Goal: Task Accomplishment & Management: Manage account settings

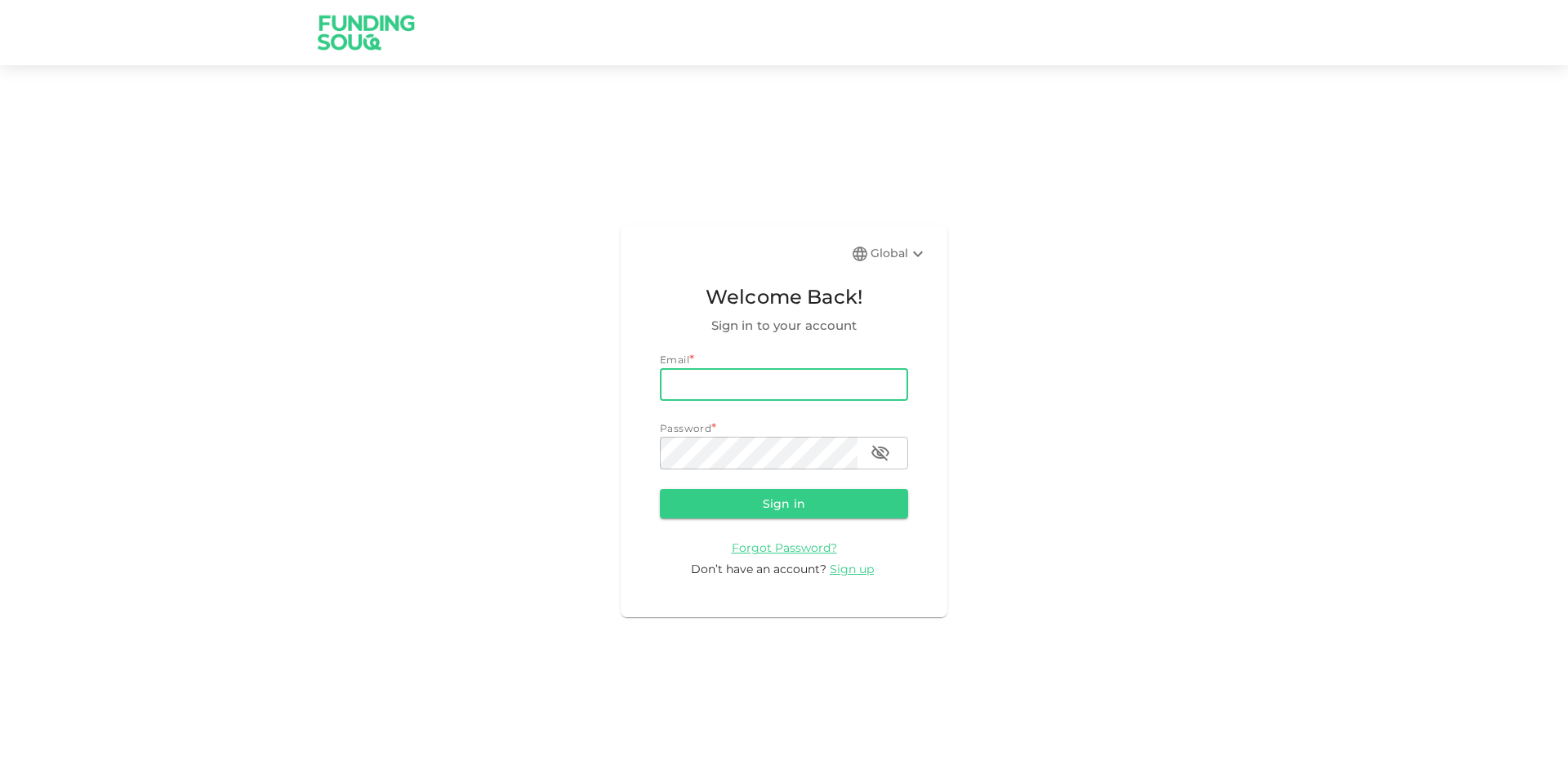
click at [766, 374] on input "email" at bounding box center [784, 384] width 248 height 33
type input "[EMAIL_ADDRESS][DOMAIN_NAME]"
click at [660, 489] on button "Sign in" at bounding box center [784, 504] width 248 height 30
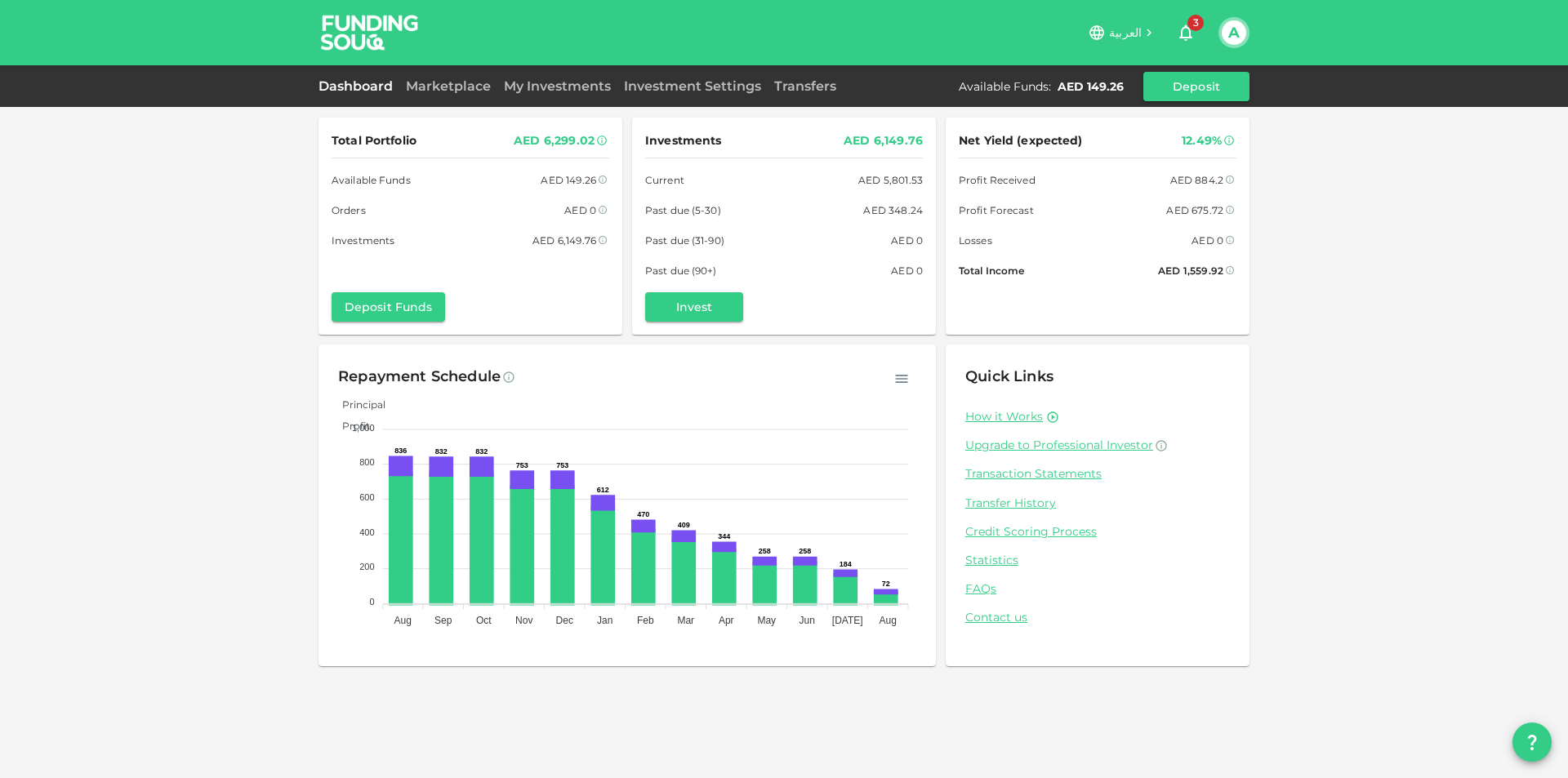
click at [1189, 37] on icon "button" at bounding box center [1186, 33] width 13 height 17
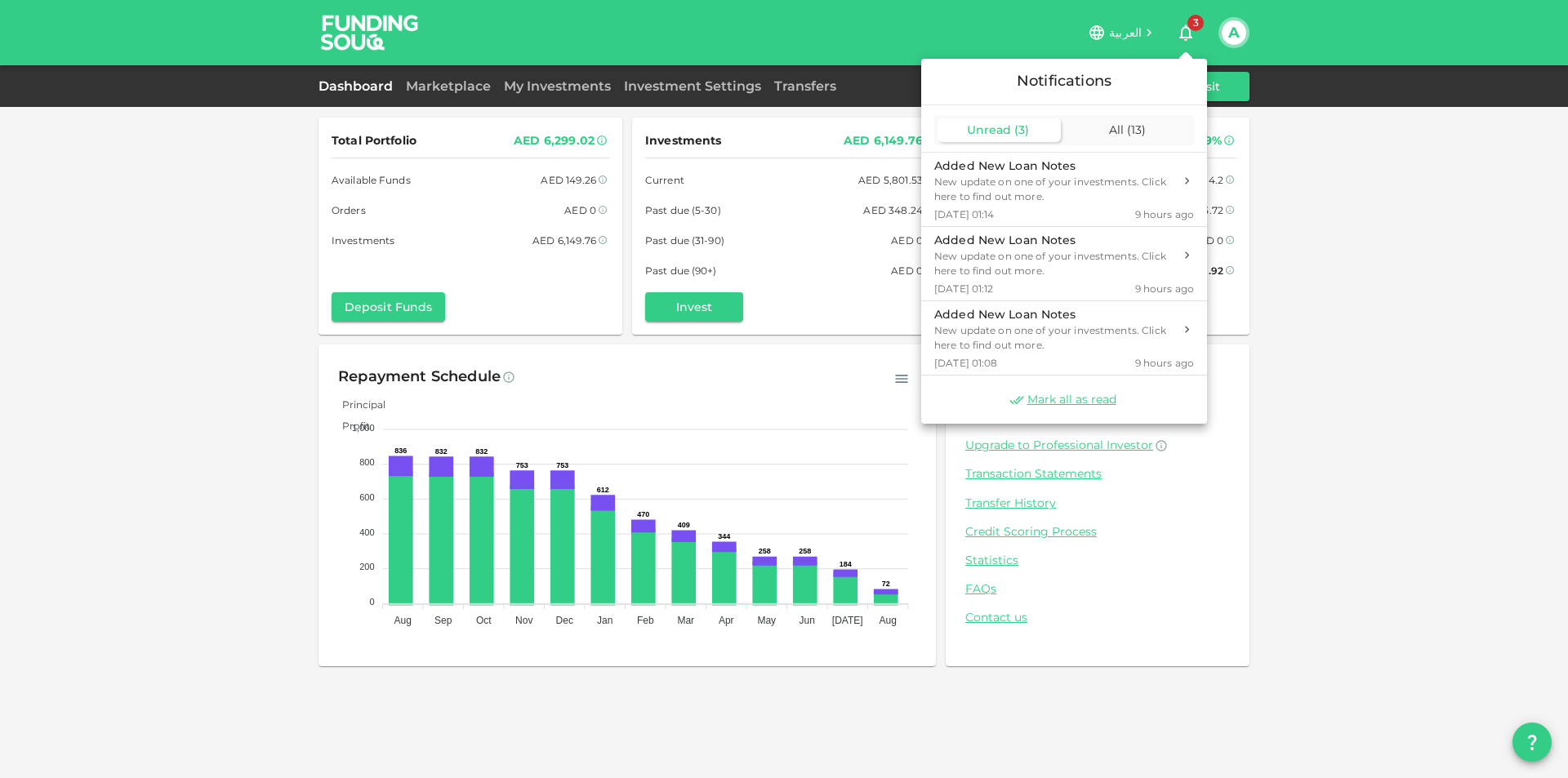
click at [460, 89] on div at bounding box center [784, 389] width 1568 height 778
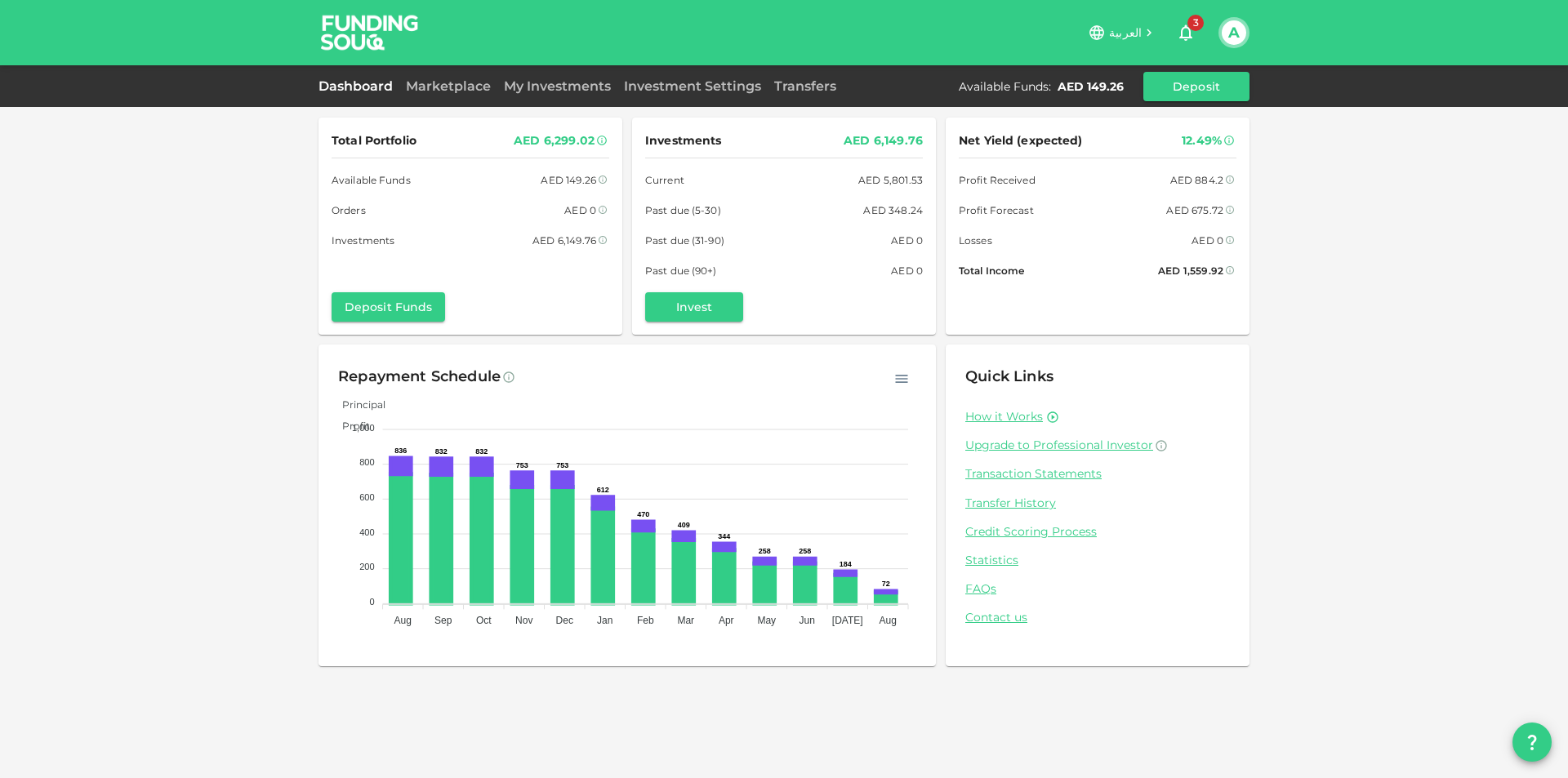
click at [460, 89] on link "Marketplace" at bounding box center [448, 86] width 98 height 16
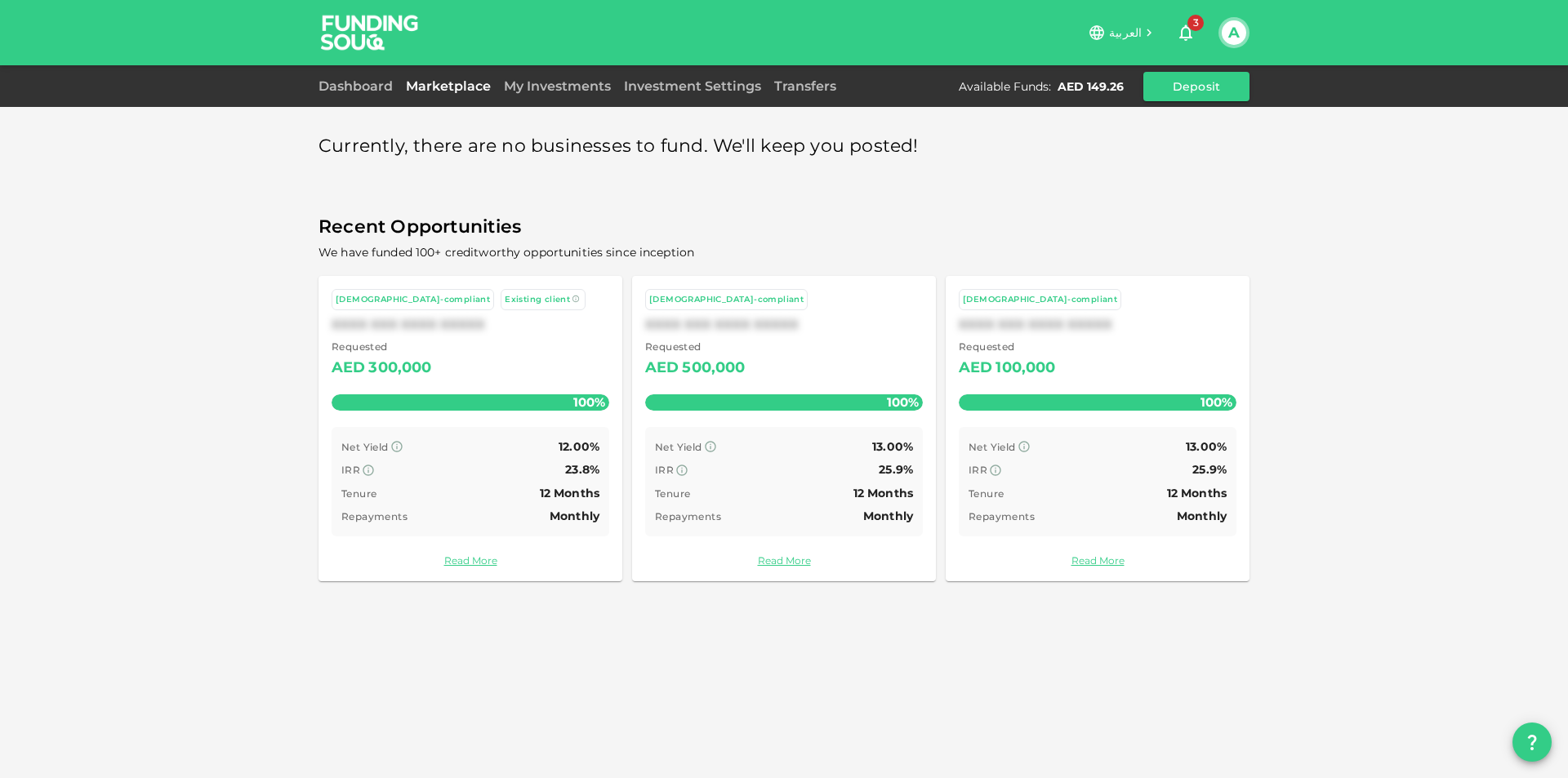
click at [1192, 24] on span "3" at bounding box center [1196, 23] width 17 height 17
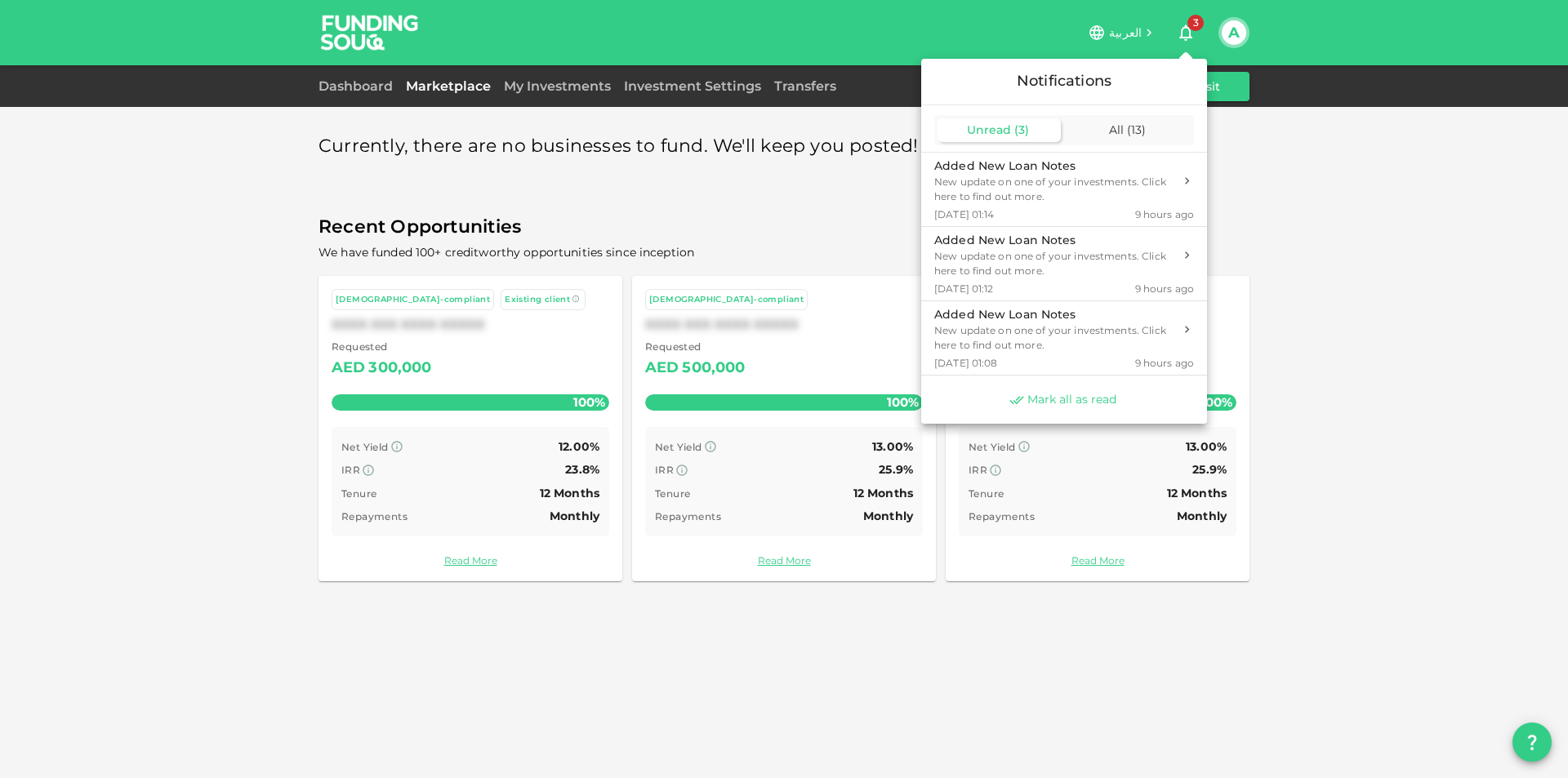
click at [1100, 397] on span "Mark all as read" at bounding box center [1072, 400] width 89 height 16
